Goal: Transaction & Acquisition: Book appointment/travel/reservation

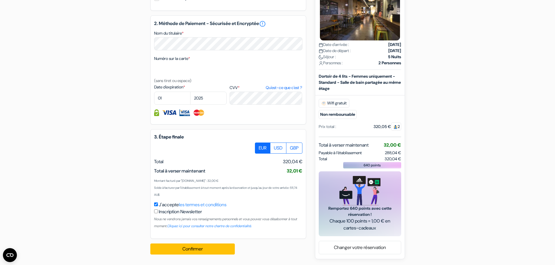
scroll to position [277, 0]
drag, startPoint x: 383, startPoint y: 153, endPoint x: 392, endPoint y: 155, distance: 9.2
click at [392, 155] on span "288,04 €" at bounding box center [393, 152] width 16 height 5
click at [421, 152] on div "add_box Auberge Melbourne Central YHA 562 Flinders St, Melbourne, Australie Dét…" at bounding box center [277, 21] width 384 height 477
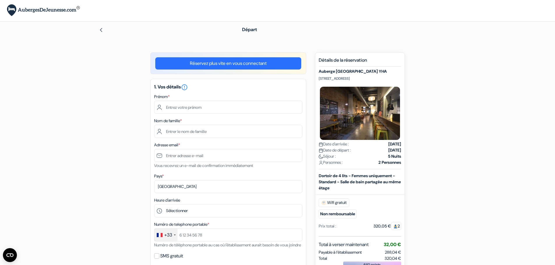
scroll to position [0, 0]
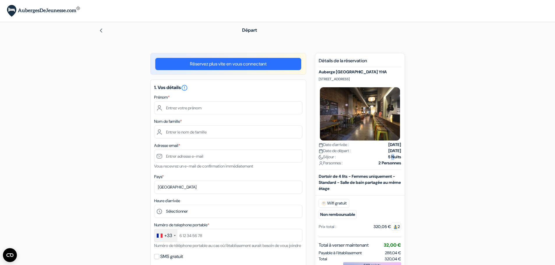
click at [388, 158] on strong "5 Nuits" at bounding box center [394, 157] width 13 height 6
click at [102, 32] on img at bounding box center [101, 30] width 5 height 5
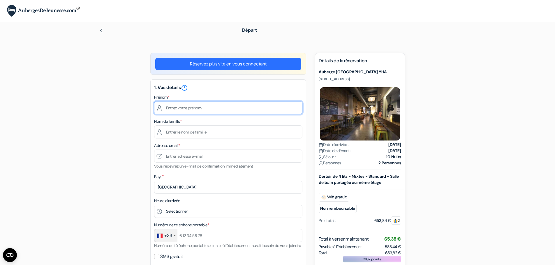
click at [204, 106] on input "text" at bounding box center [228, 107] width 148 height 13
type input "Amaury"
type input "Desbourdes"
type input "[EMAIL_ADDRESS][DOMAIN_NAME]"
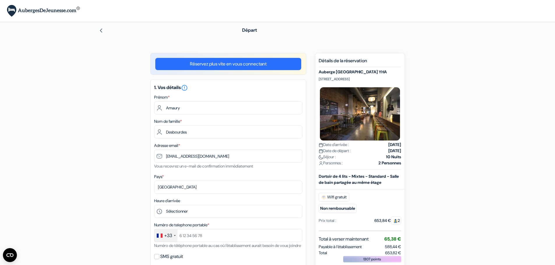
type input "[PHONE_NUMBER]"
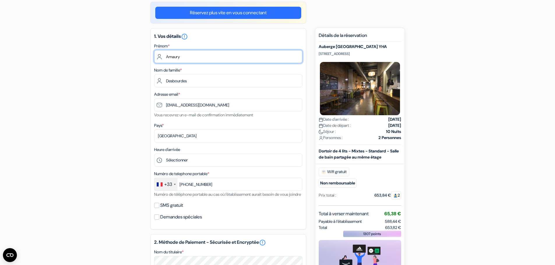
scroll to position [58, 0]
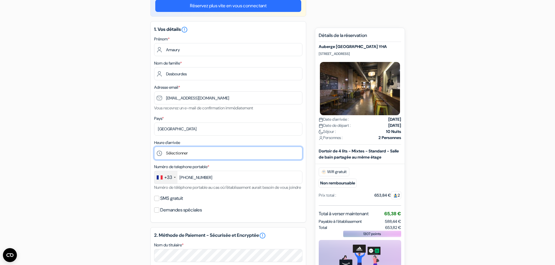
click at [206, 149] on select "Sélectionner 1:00 2:00 3:00 4:00 5:00 6:00 7:00 8:00 9:00 10:00 11:00 12:00 13:…" at bounding box center [228, 153] width 148 height 13
select select "13"
click at [154, 147] on select "Sélectionner 1:00 2:00 3:00 4:00 5:00 6:00 7:00 8:00 9:00 10:00 11:00 12:00 13:…" at bounding box center [228, 153] width 148 height 13
click at [198, 151] on select "Sélectionner 1:00 2:00 3:00 4:00 5:00 6:00 7:00 8:00 9:00 10:00 11:00 12:00 13:…" at bounding box center [228, 153] width 148 height 13
click at [72, 128] on form "Départ add_box Auberge [GEOGRAPHIC_DATA] [STREET_ADDRESS] Détails de l'établiss…" at bounding box center [277, 210] width 555 height 493
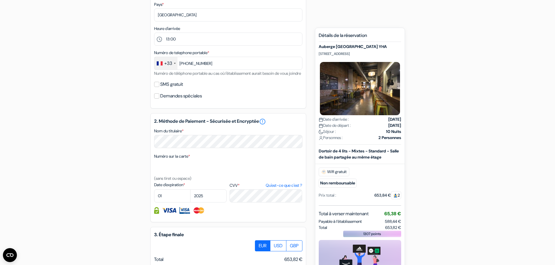
scroll to position [175, 0]
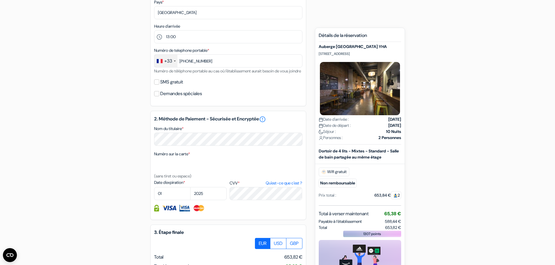
select select "10"
select select "2026"
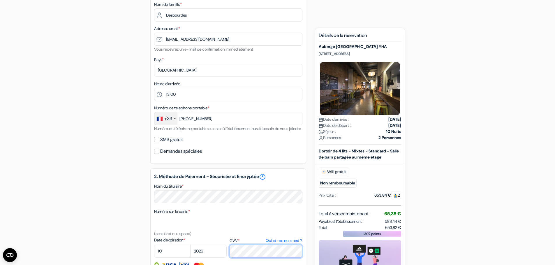
scroll to position [102, 0]
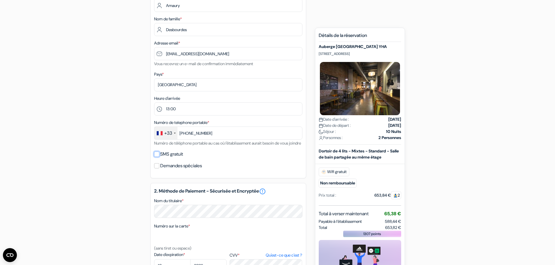
click at [156, 157] on input "SMS gratuit" at bounding box center [156, 154] width 5 height 5
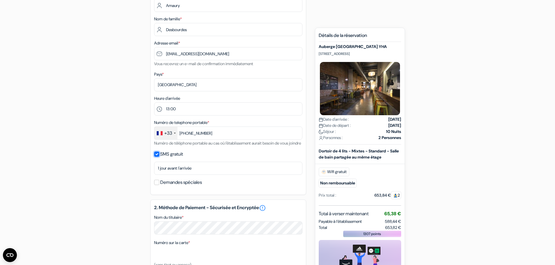
click at [156, 157] on input "SMS gratuit" at bounding box center [156, 154] width 5 height 5
checkbox input "false"
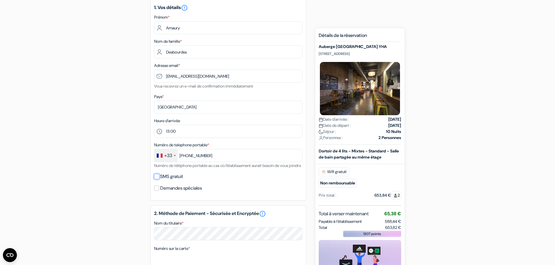
scroll to position [73, 0]
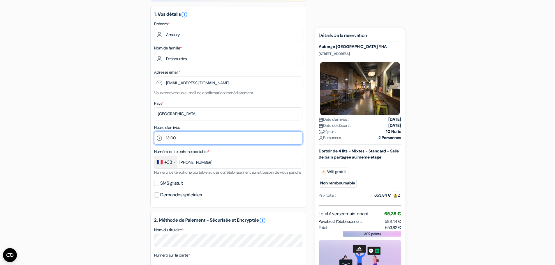
click at [194, 139] on select "Sélectionner 1:00 2:00 3:00 4:00 5:00 6:00 7:00 8:00 9:00 10:00 11:00 12:00 13:…" at bounding box center [228, 138] width 148 height 13
click at [477, 26] on form "Départ add_box Auberge [GEOGRAPHIC_DATA] [STREET_ADDRESS] Détails de l'établiss…" at bounding box center [277, 195] width 555 height 493
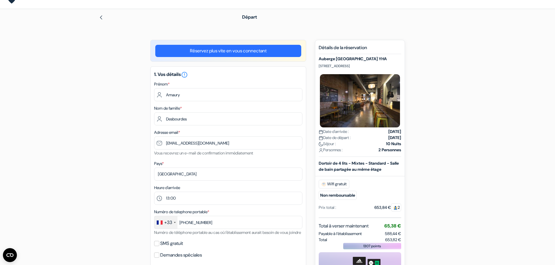
scroll to position [87, 0]
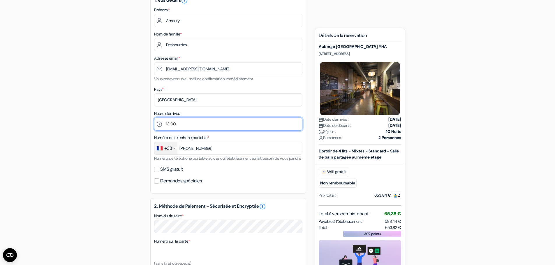
click at [186, 123] on select "Sélectionner 1:00 2:00 3:00 4:00 5:00 6:00 7:00 8:00 9:00 10:00 11:00 12:00 13:…" at bounding box center [228, 124] width 148 height 13
drag, startPoint x: 101, startPoint y: 95, endPoint x: 118, endPoint y: 107, distance: 21.3
click at [101, 95] on div "add_box Auberge [GEOGRAPHIC_DATA] [STREET_ADDRESS] Détails de l'établissement X…" at bounding box center [277, 204] width 384 height 477
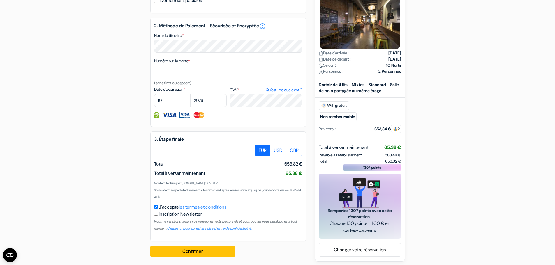
scroll to position [277, 0]
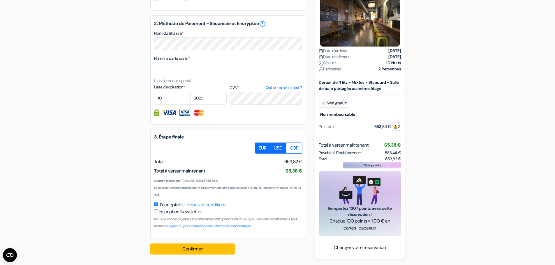
click at [272, 148] on label "USD" at bounding box center [278, 148] width 16 height 11
click at [259, 146] on input "USD" at bounding box center [257, 145] width 4 height 4
radio input "true"
click at [259, 148] on label "EUR" at bounding box center [262, 148] width 15 height 11
click at [259, 146] on input "EUR" at bounding box center [257, 145] width 4 height 4
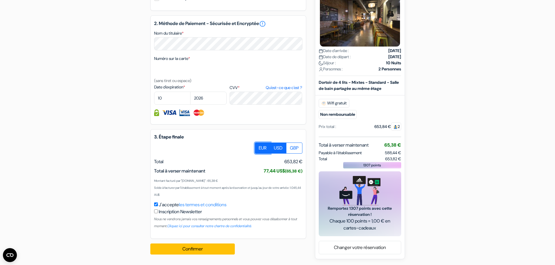
radio input "true"
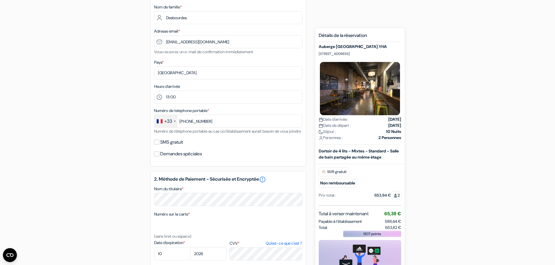
scroll to position [116, 0]
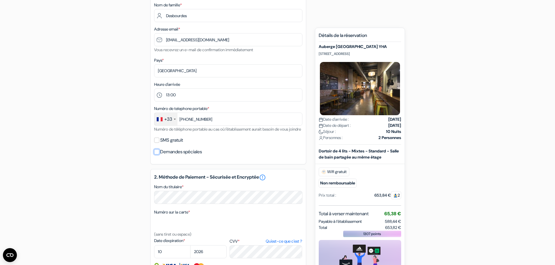
click at [156, 155] on input "Demandes spéciales" at bounding box center [156, 151] width 5 height 5
checkbox input "true"
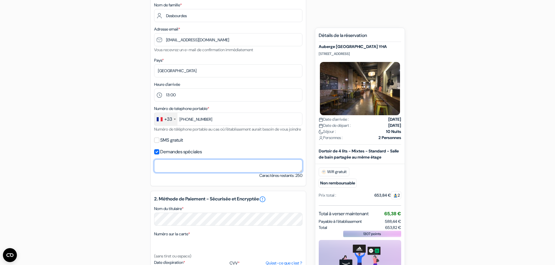
click at [167, 170] on textarea "Nom du titulaire *" at bounding box center [228, 166] width 148 height 13
click at [155, 143] on input "SMS gratuit" at bounding box center [156, 140] width 5 height 5
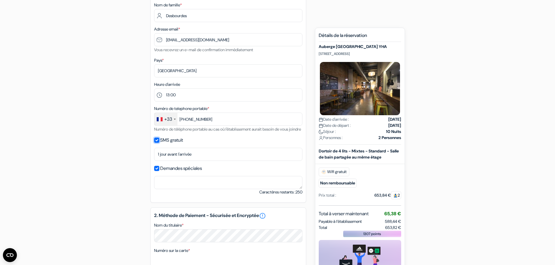
click at [157, 143] on input "SMS gratuit" at bounding box center [156, 140] width 5 height 5
checkbox input "false"
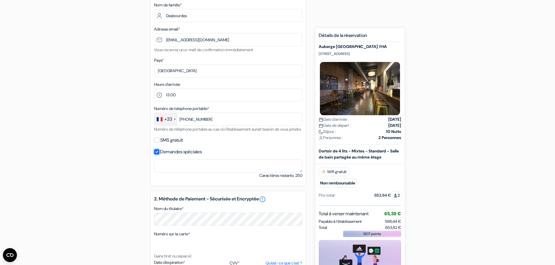
click at [157, 155] on input "Demandes spéciales" at bounding box center [156, 151] width 5 height 5
checkbox input "false"
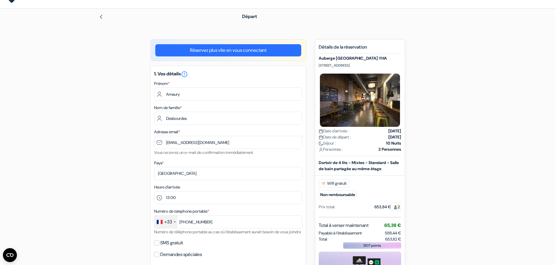
scroll to position [0, 0]
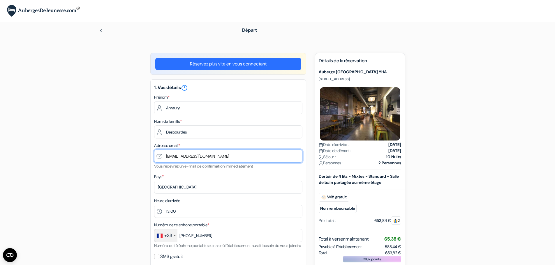
click at [166, 156] on input "[EMAIL_ADDRESS][DOMAIN_NAME]" at bounding box center [228, 156] width 148 height 13
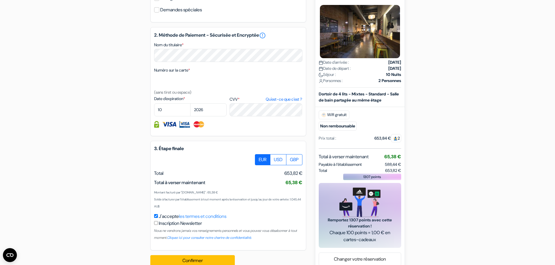
scroll to position [277, 0]
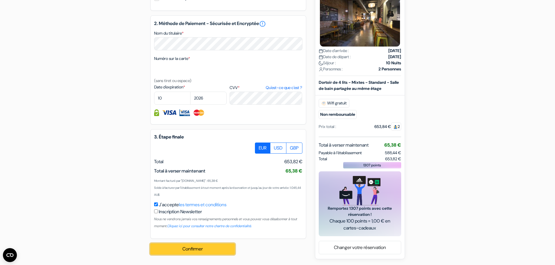
click at [198, 252] on button "Confirmer Loading..." at bounding box center [192, 249] width 84 height 11
